Goal: Download file/media

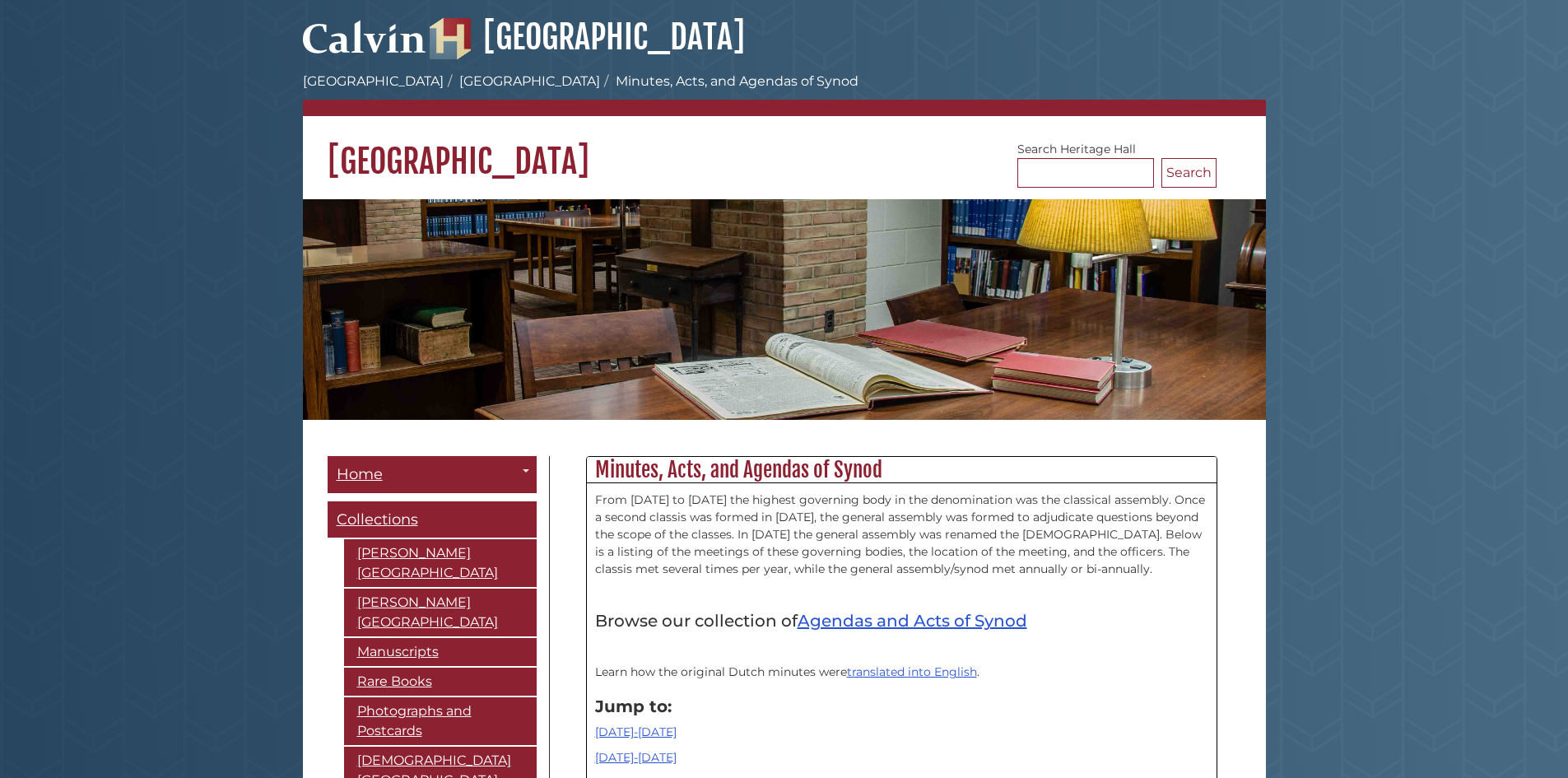
scroll to position [20212, 0]
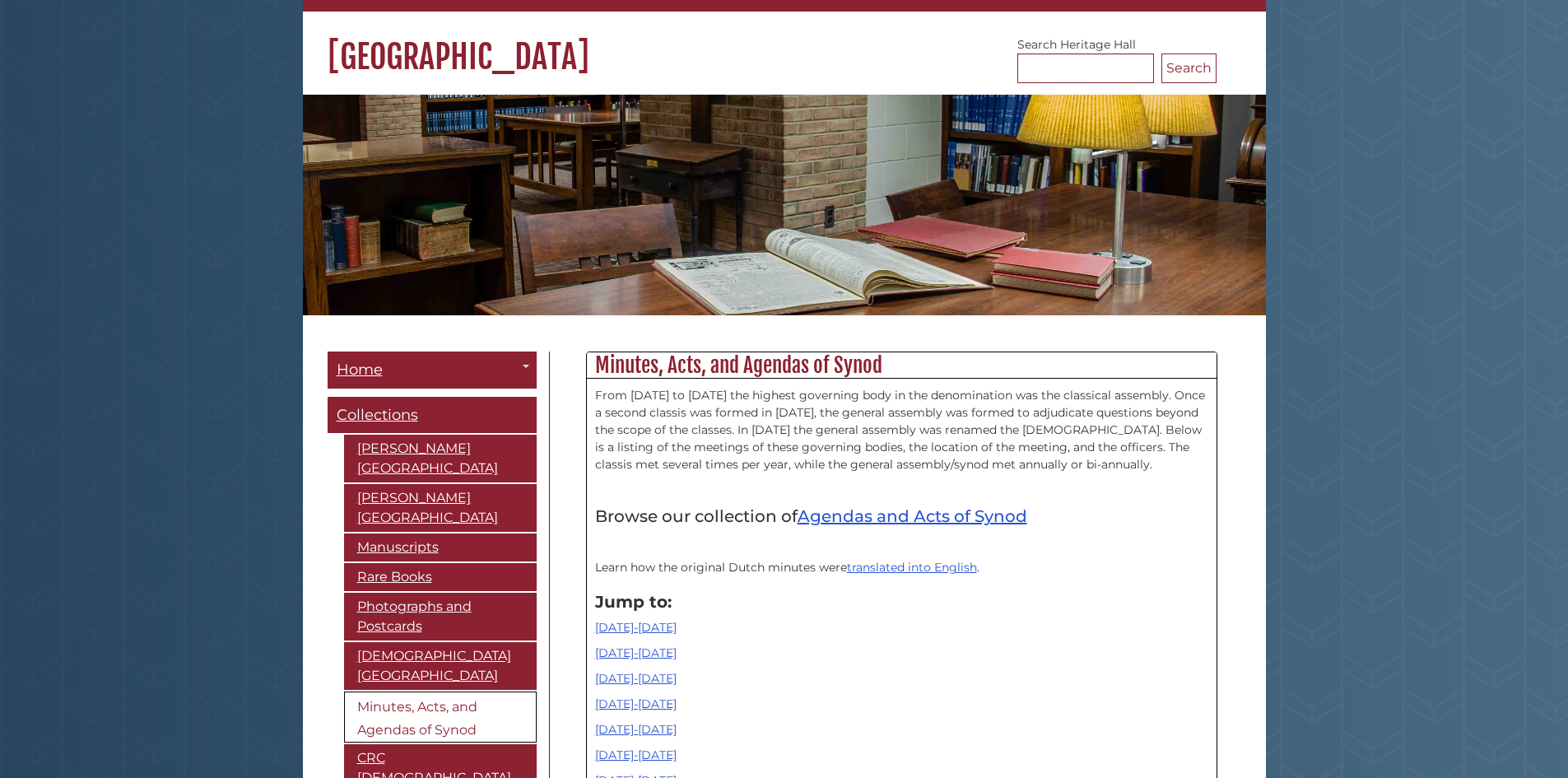
scroll to position [494, 0]
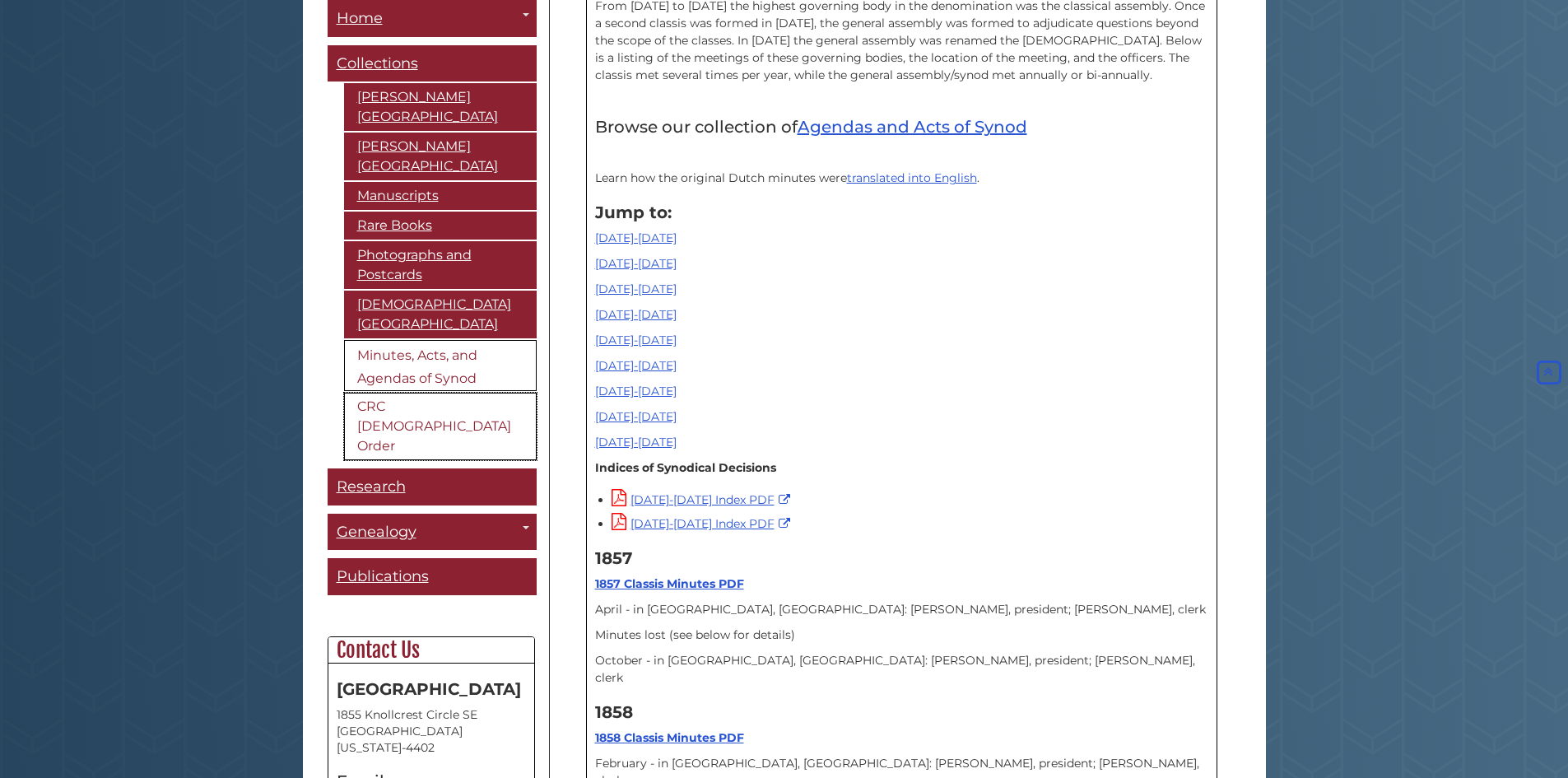
click at [377, 394] on link "CRC [DEMOGRAPHIC_DATA] Order" at bounding box center [441, 427] width 193 height 67
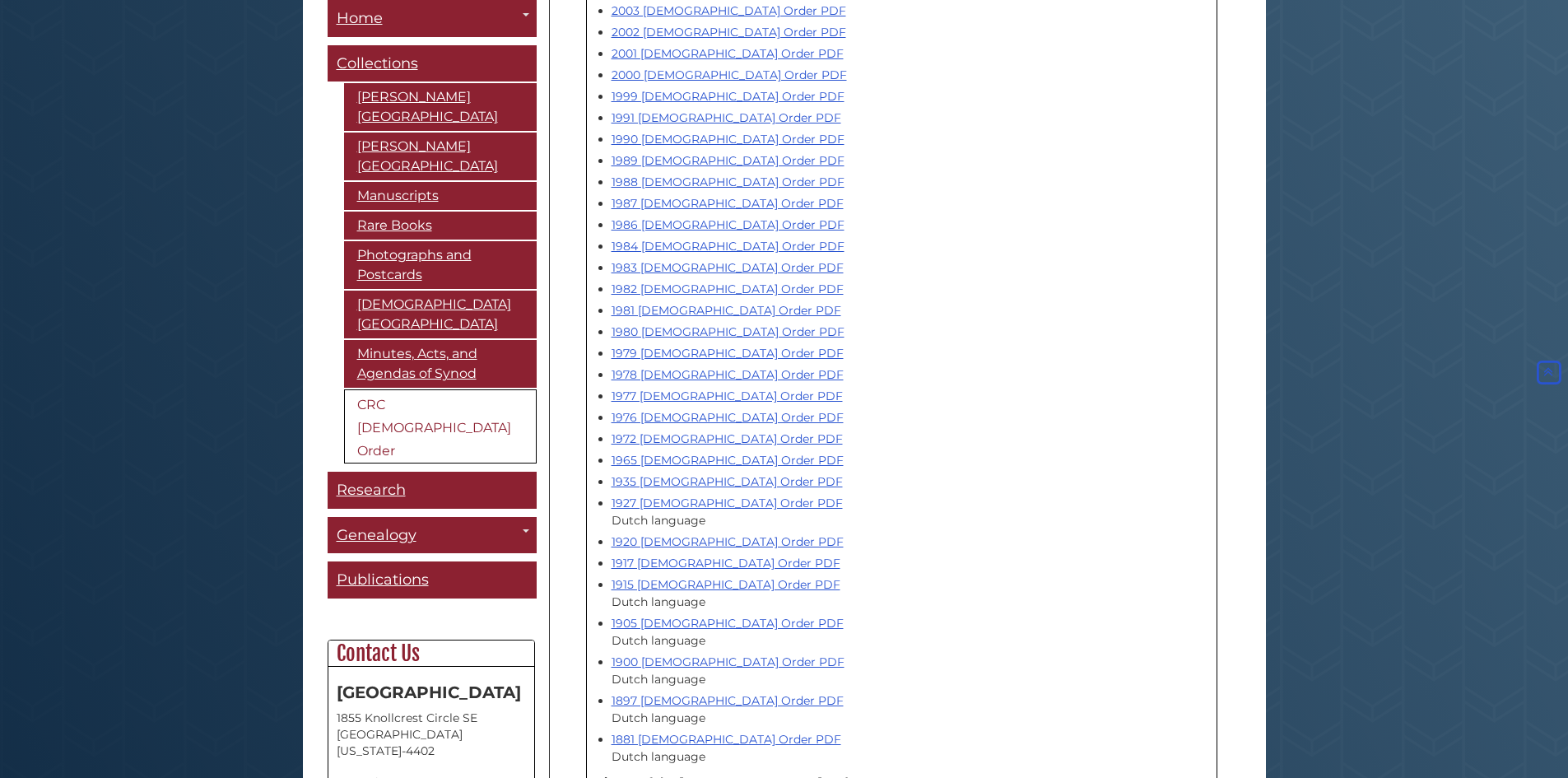
scroll to position [1152, 0]
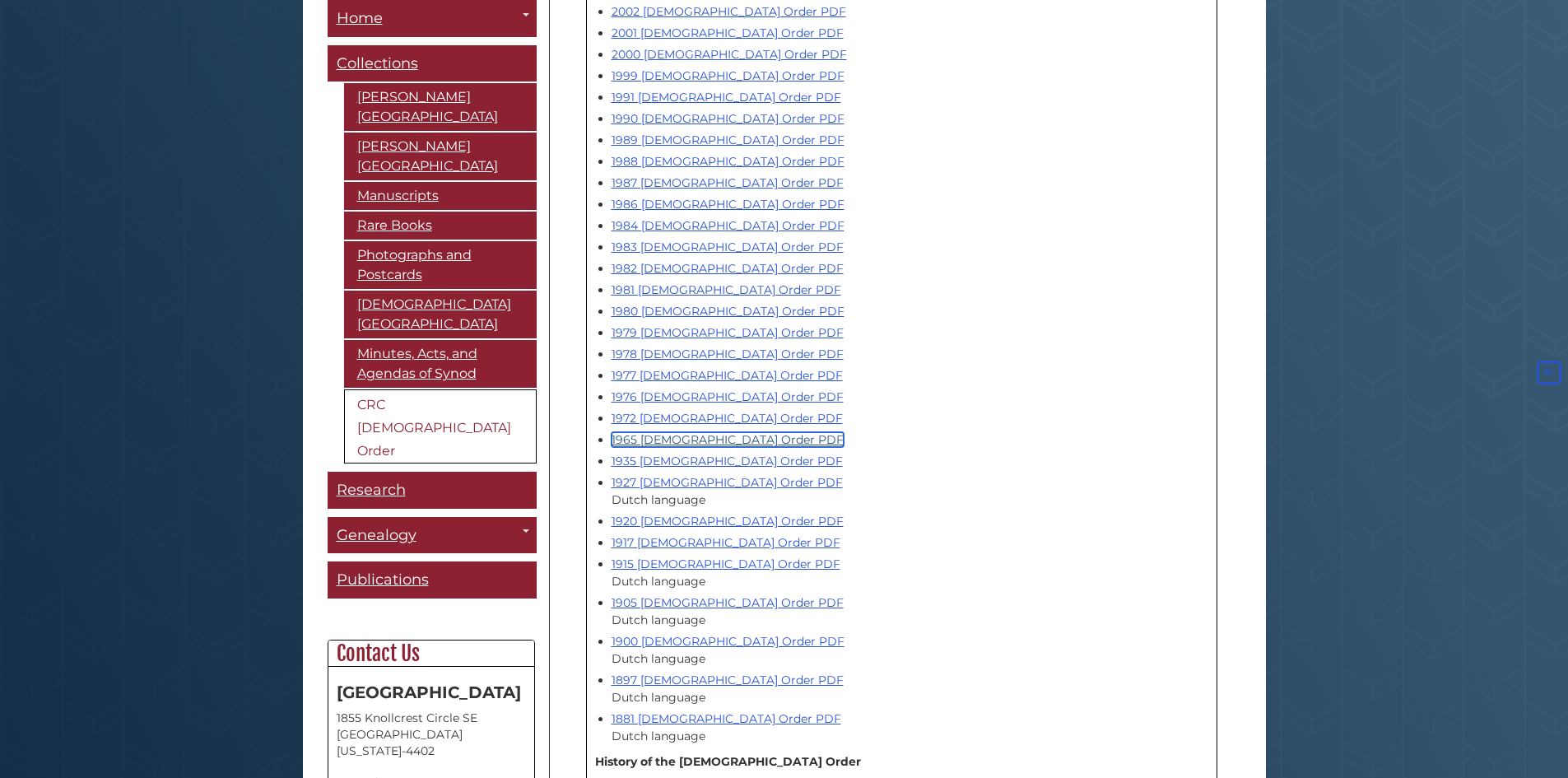
click at [689, 432] on link "1965 Church Order PDF" at bounding box center [727, 439] width 232 height 15
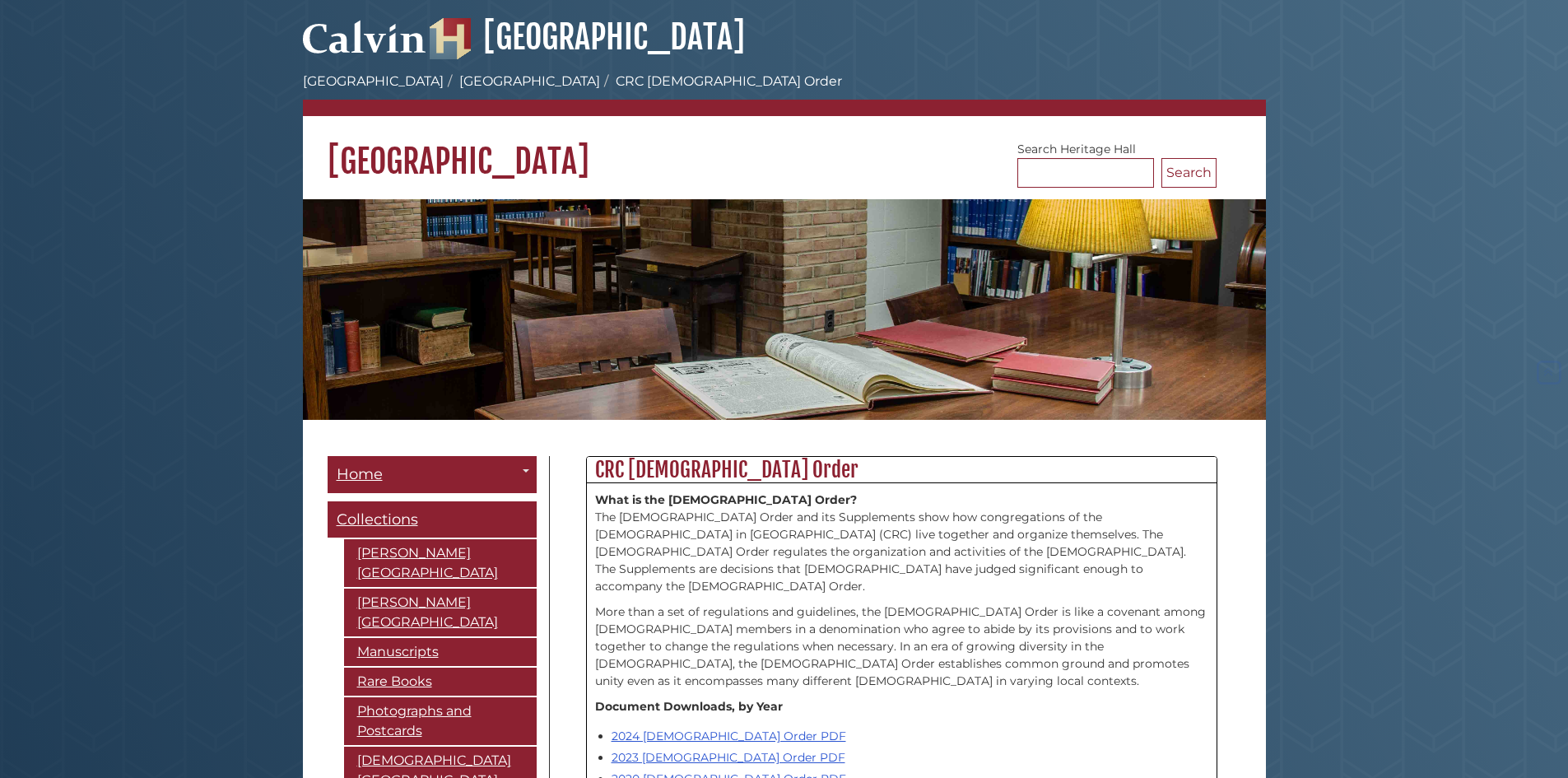
scroll to position [1152, 0]
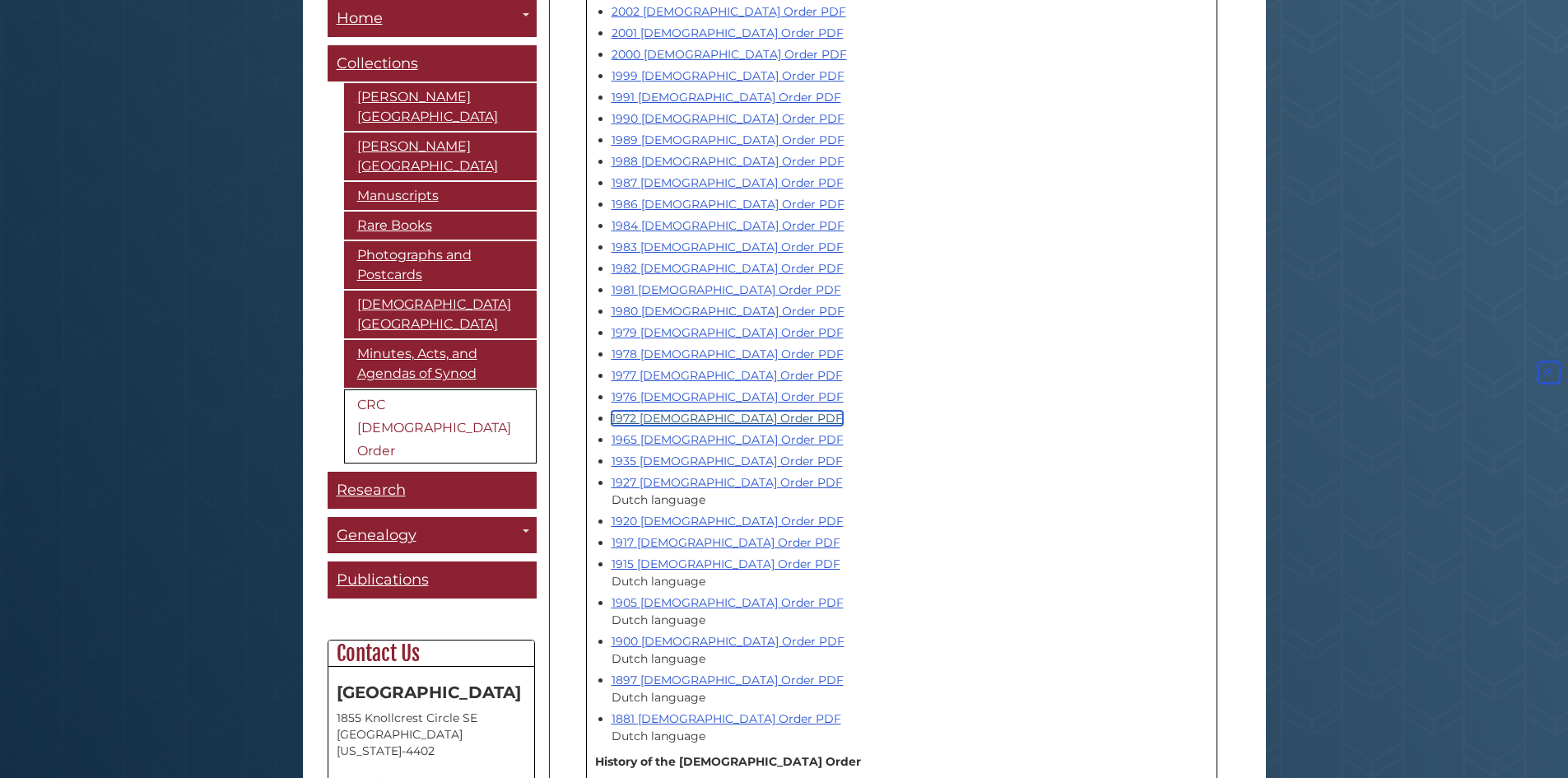
click at [665, 411] on link "1972 Church Order PDF" at bounding box center [726, 418] width 231 height 15
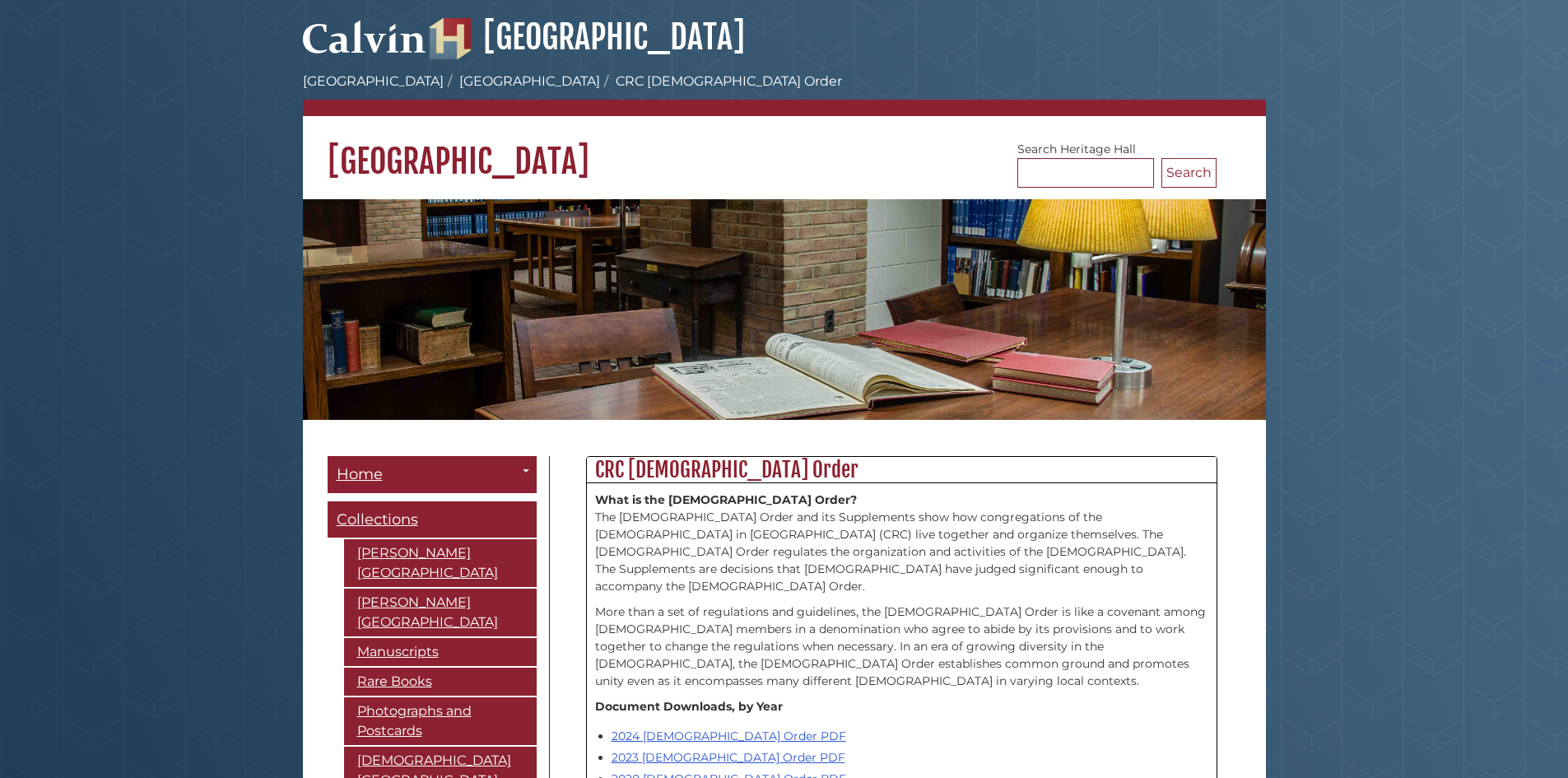
scroll to position [1152, 0]
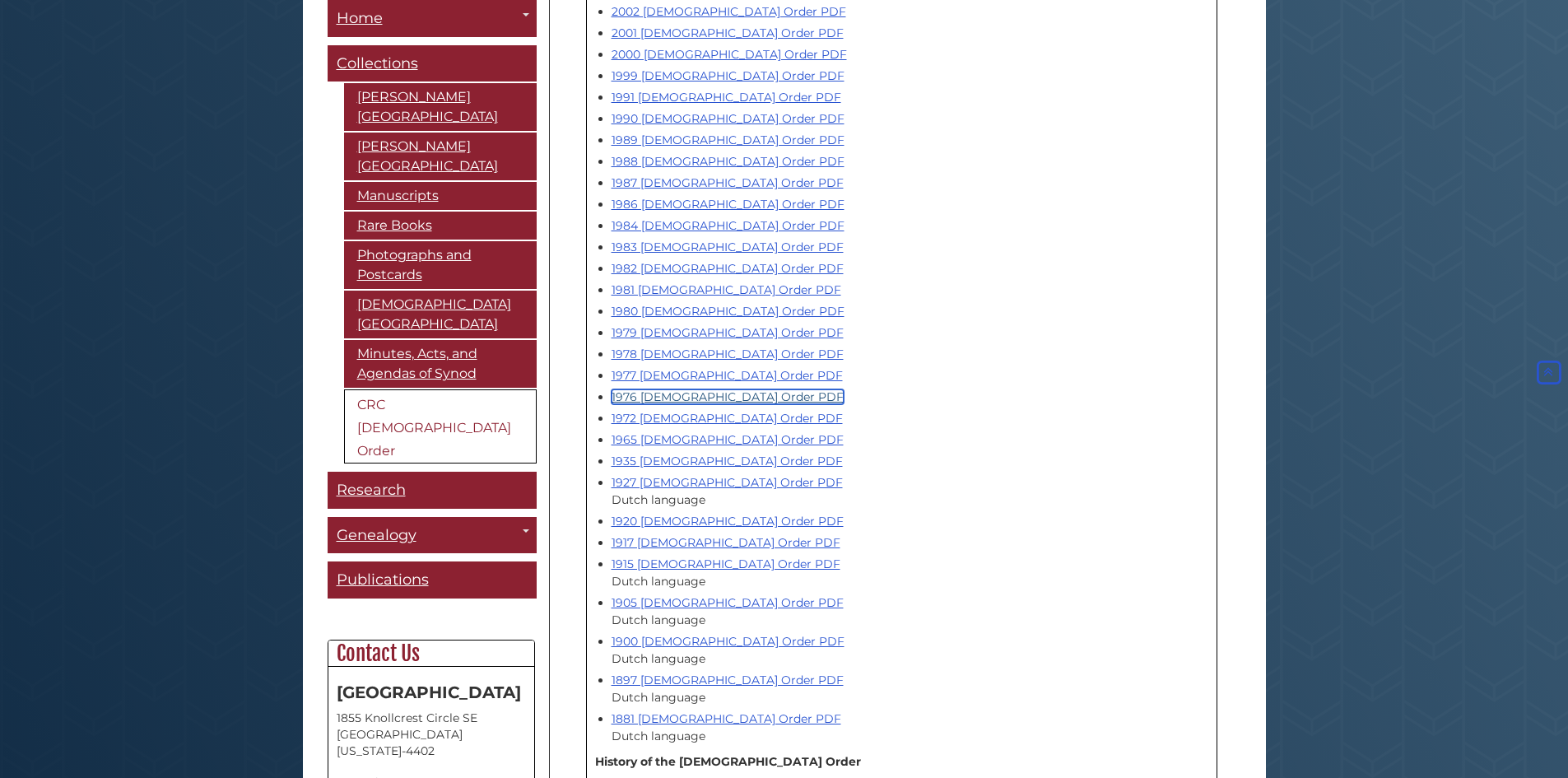
click at [678, 389] on link "1976 [DEMOGRAPHIC_DATA] Order PDF" at bounding box center [727, 397] width 232 height 15
